Goal: Information Seeking & Learning: Learn about a topic

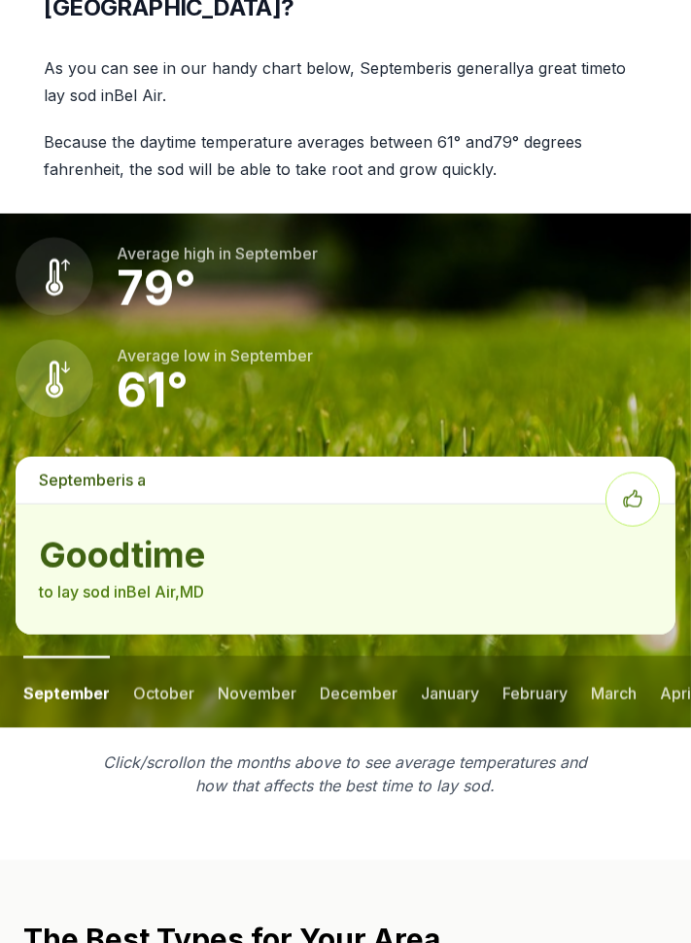
scroll to position [2324, 0]
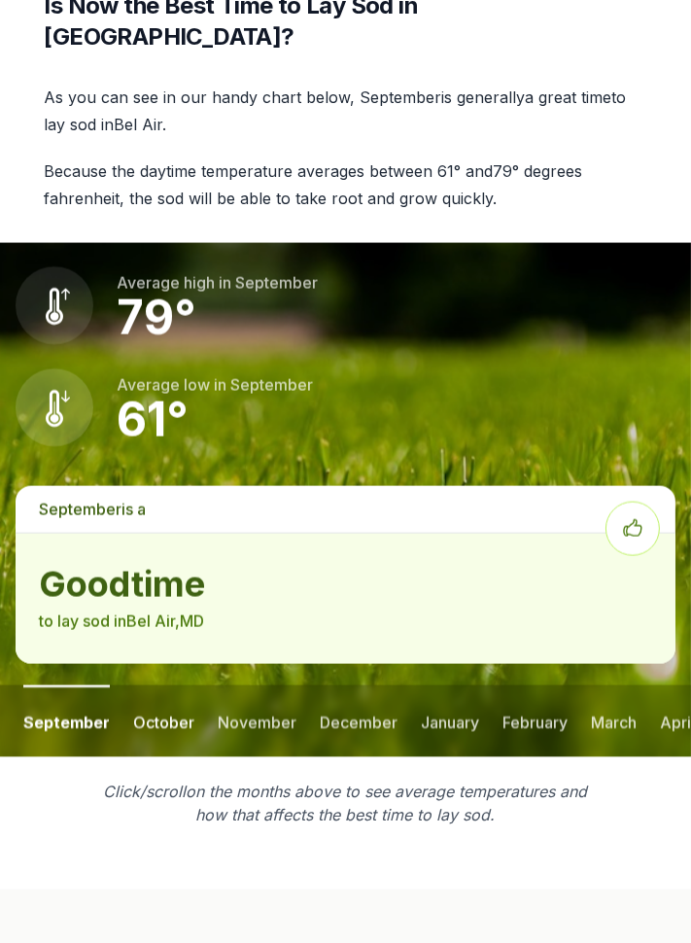
click at [155, 685] on button "october" at bounding box center [163, 721] width 61 height 72
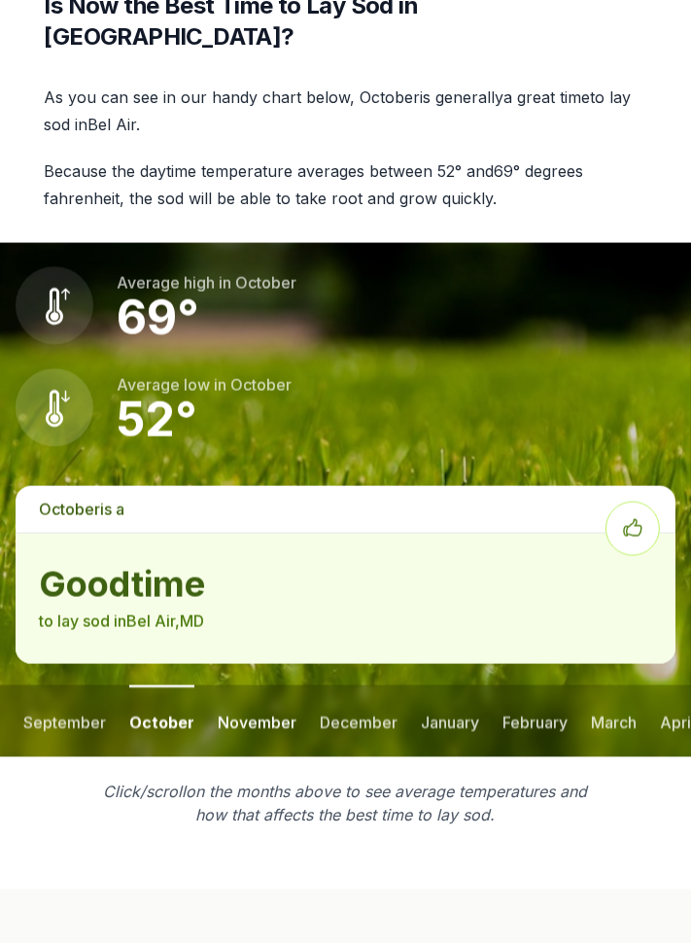
click at [252, 685] on button "november" at bounding box center [257, 721] width 79 height 72
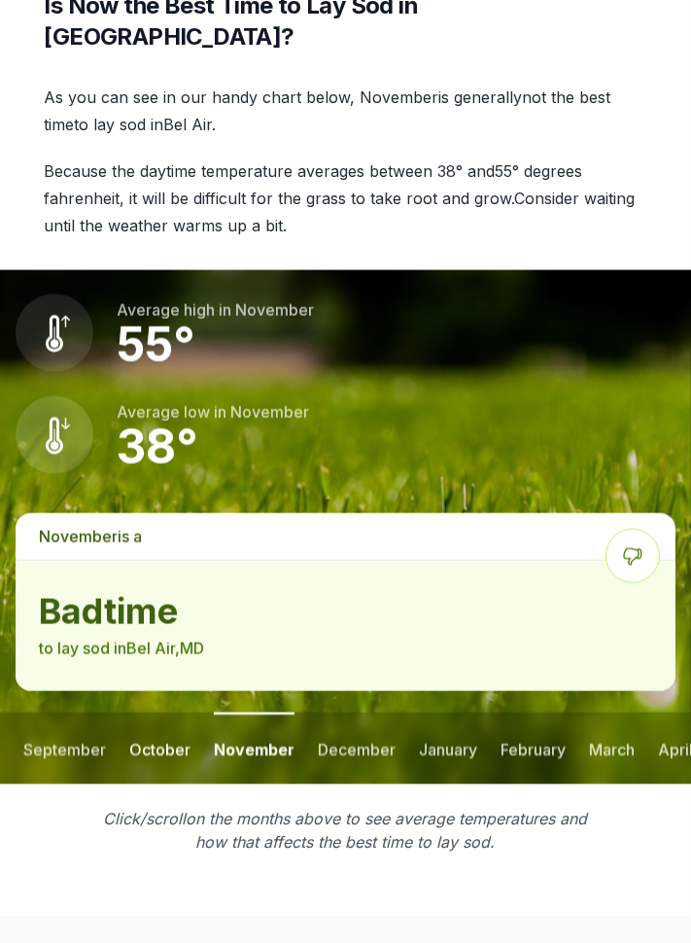
click at [173, 712] on button "october" at bounding box center [159, 748] width 61 height 72
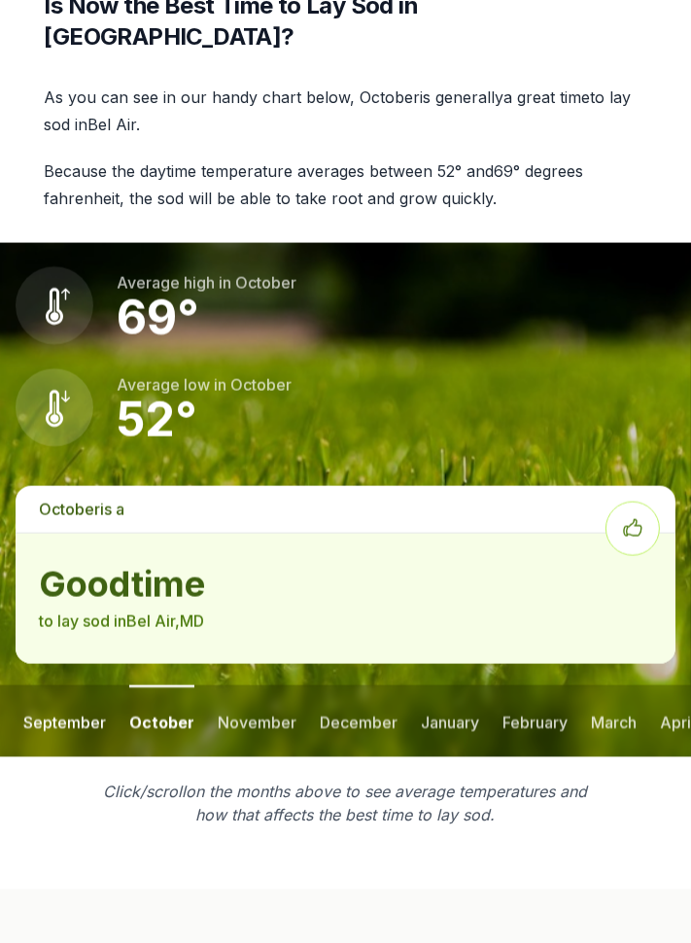
click at [65, 685] on button "september" at bounding box center [64, 721] width 83 height 72
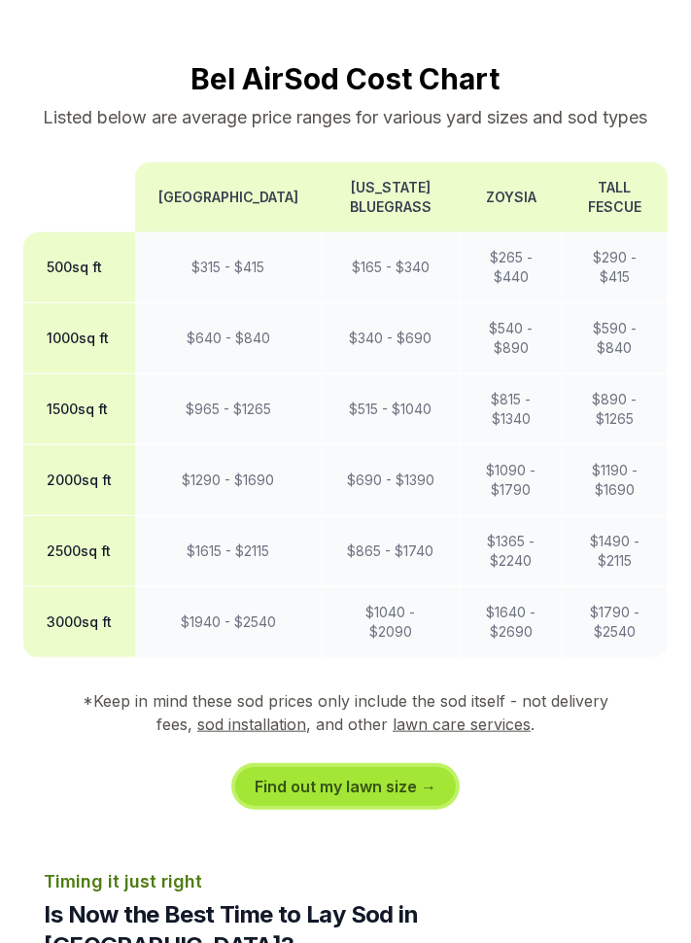
click at [361, 767] on link "Find out my lawn size →" at bounding box center [345, 786] width 221 height 39
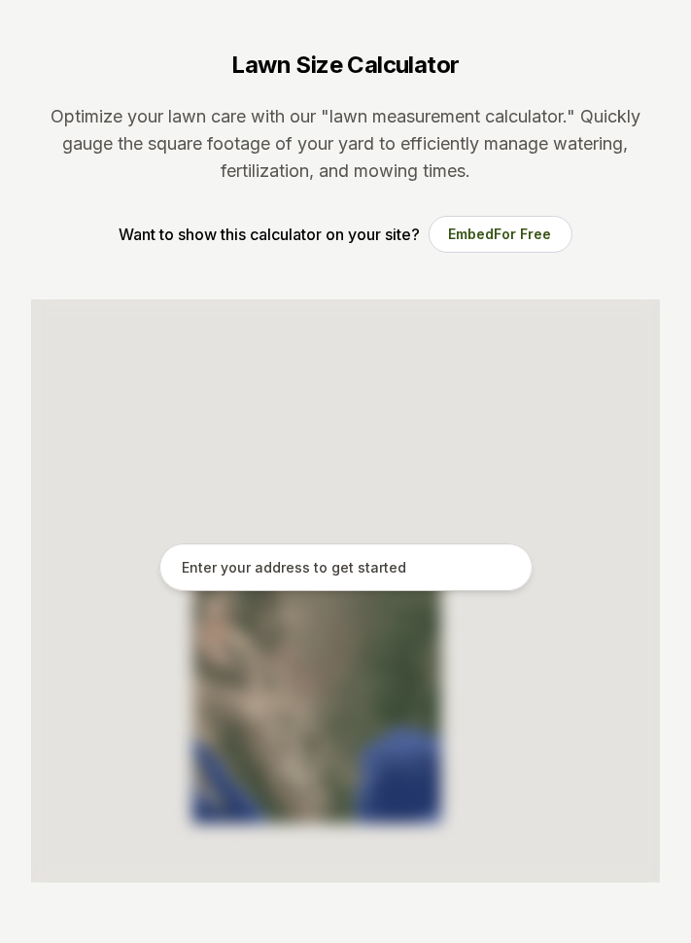
scroll to position [93, 0]
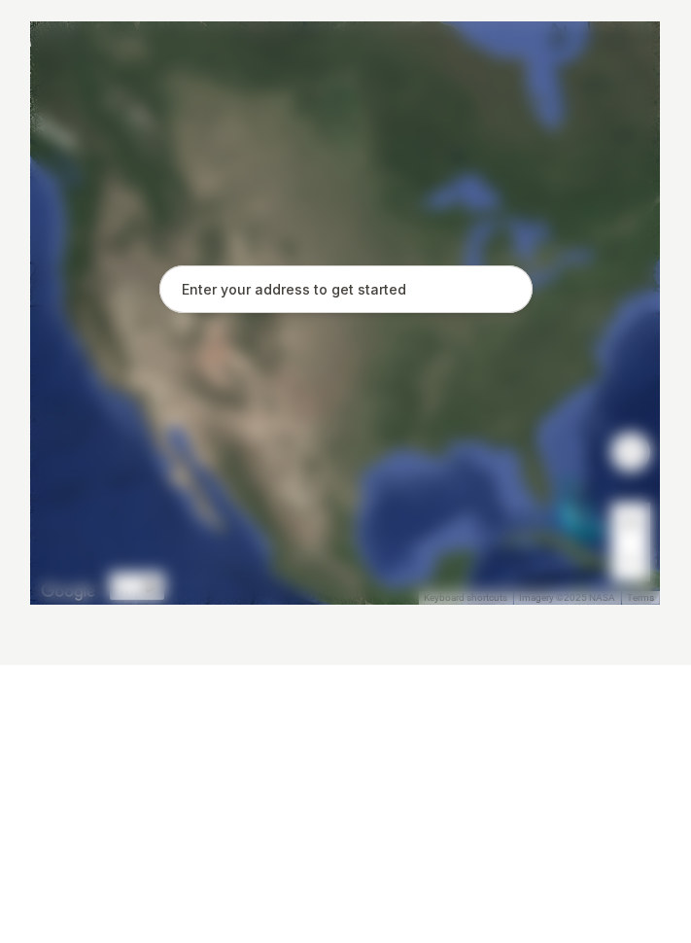
click at [320, 569] on input "text" at bounding box center [345, 567] width 373 height 49
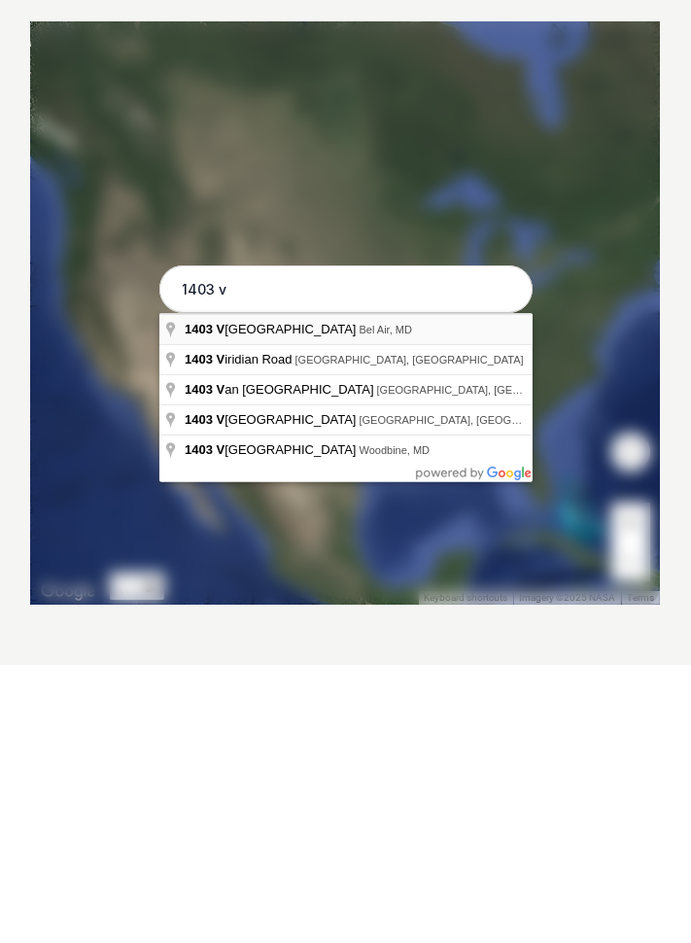
type input "[STREET_ADDRESS]"
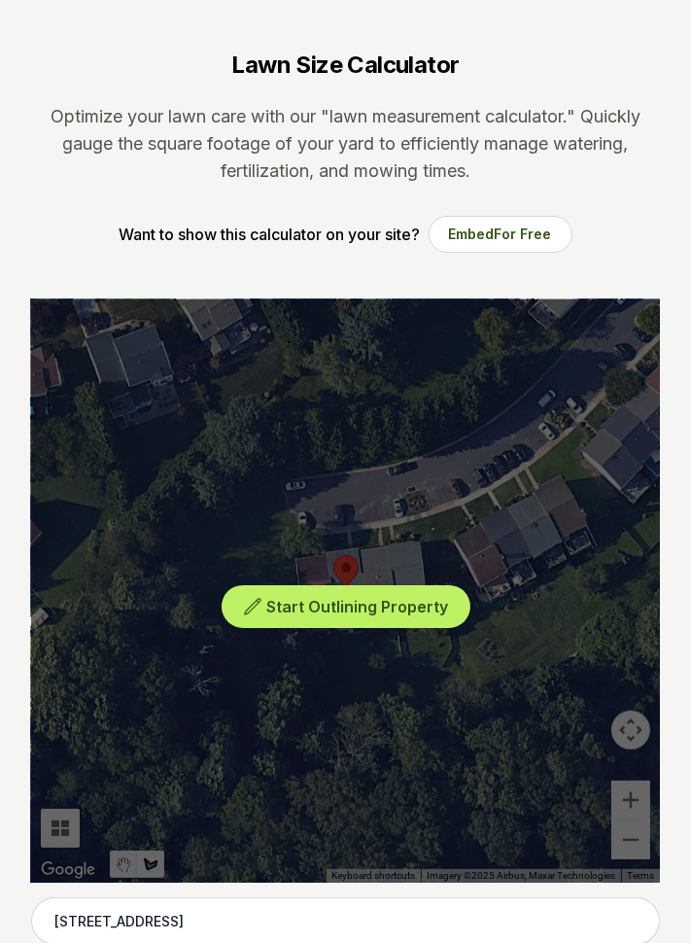
click at [629, 796] on div "Start Outlining Property" at bounding box center [345, 590] width 629 height 583
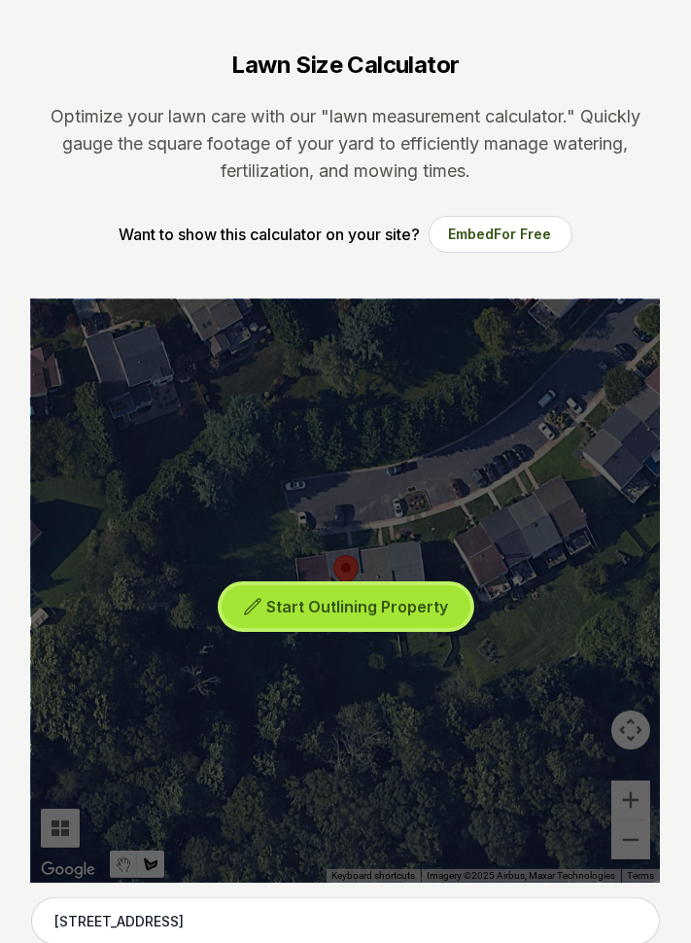
click at [381, 602] on span "Start Outlining Property" at bounding box center [357, 606] width 182 height 19
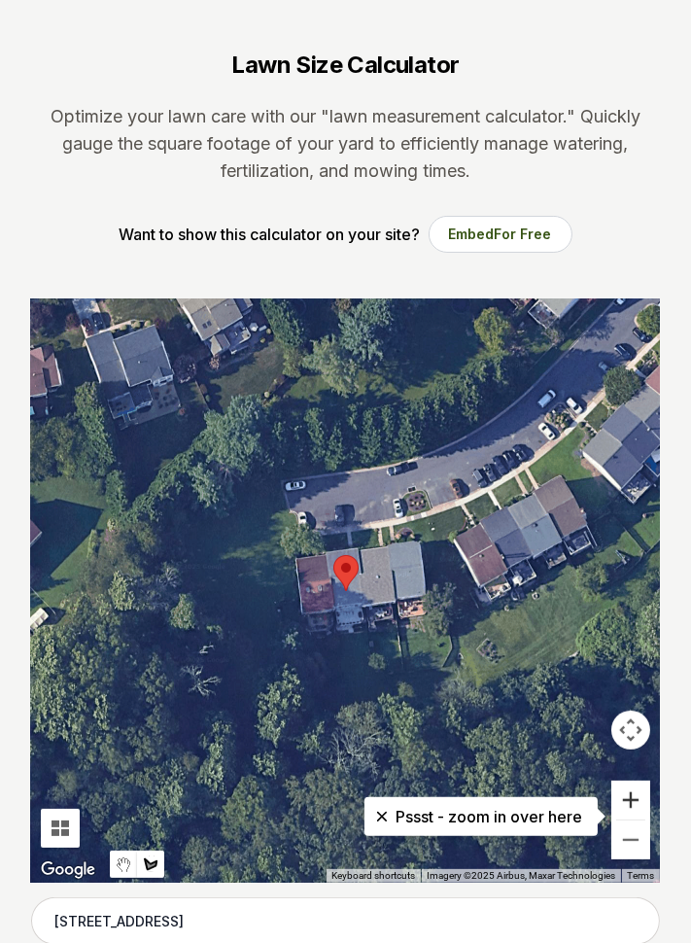
click at [629, 794] on button "Zoom in" at bounding box center [630, 799] width 39 height 39
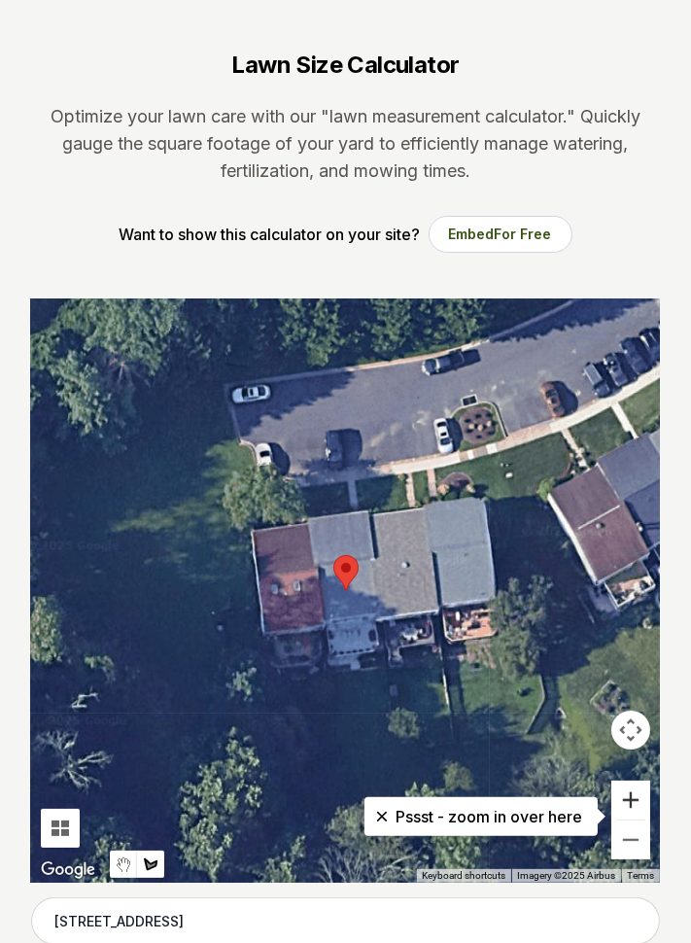
click at [636, 801] on button "Zoom in" at bounding box center [630, 799] width 39 height 39
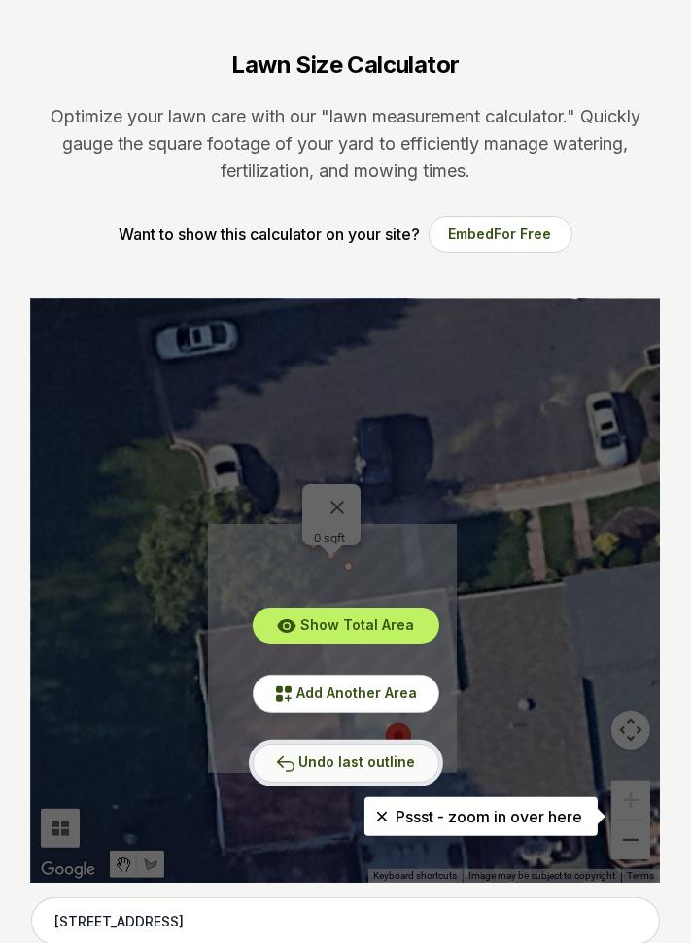
click at [374, 766] on span "Undo last outline" at bounding box center [357, 761] width 117 height 17
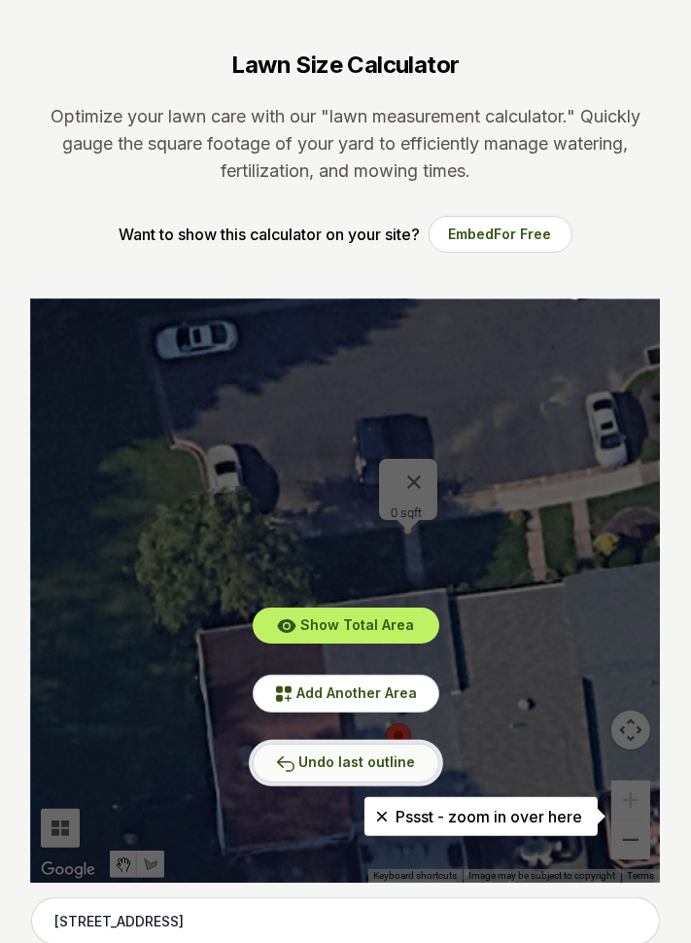
click at [365, 769] on span "Undo last outline" at bounding box center [357, 761] width 117 height 17
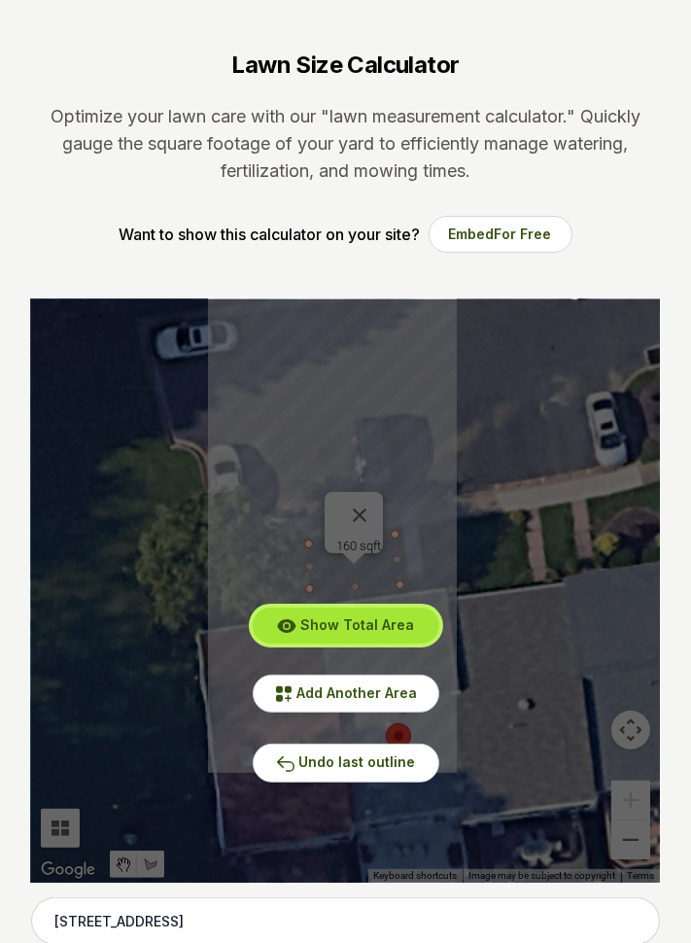
click at [371, 626] on span "Show Total Area" at bounding box center [357, 624] width 114 height 17
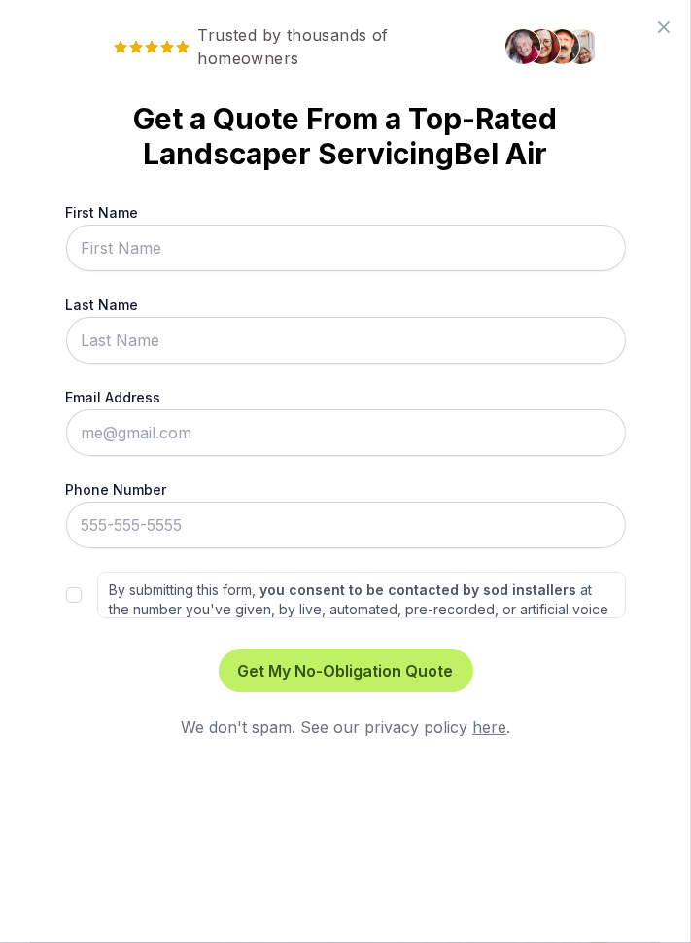
scroll to position [0, 0]
